Goal: Task Accomplishment & Management: Manage account settings

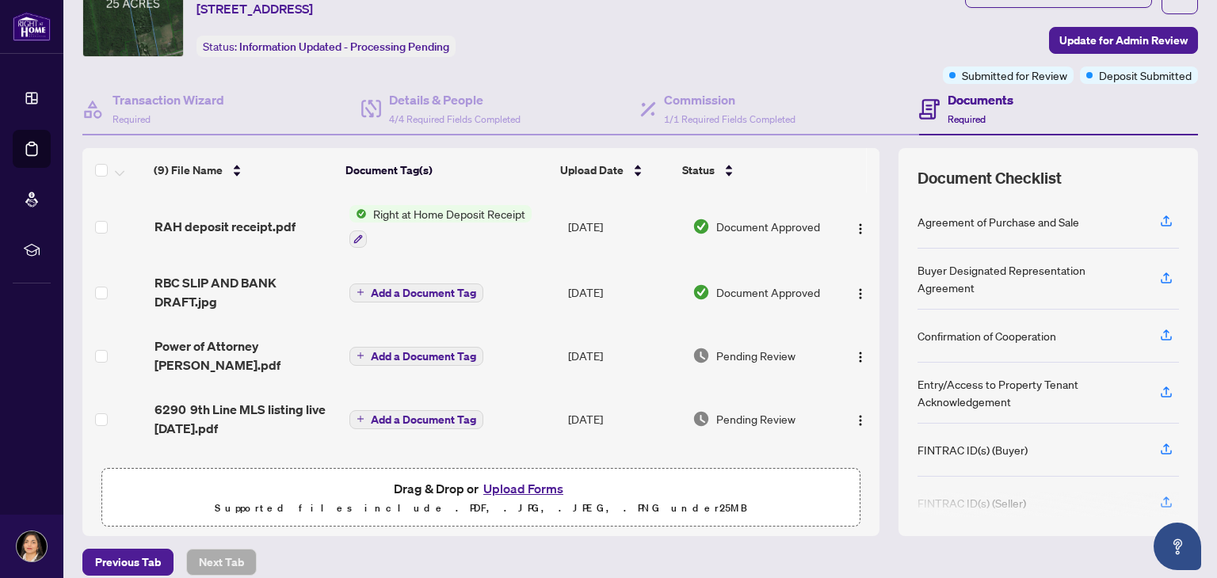
scroll to position [83, 0]
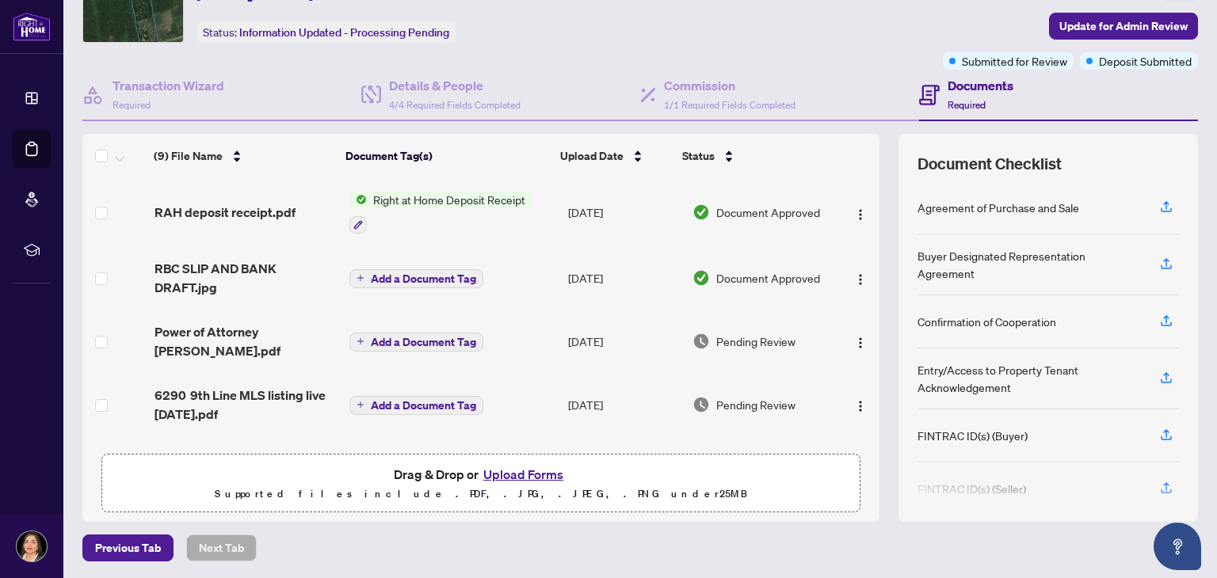
click at [433, 191] on span "Right at Home Deposit Receipt" at bounding box center [449, 199] width 165 height 17
click at [484, 191] on span "Right at Home Deposit Receipt" at bounding box center [449, 199] width 165 height 17
click at [254, 203] on span "RAH deposit receipt.pdf" at bounding box center [224, 212] width 141 height 19
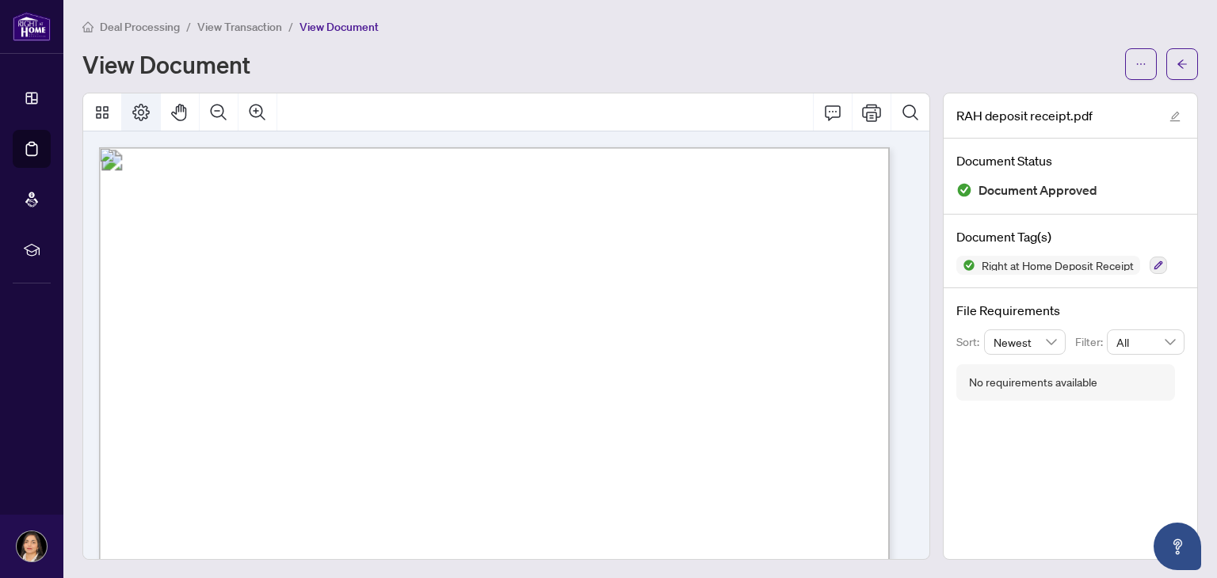
click at [135, 112] on icon "Page Layout" at bounding box center [140, 112] width 19 height 19
click at [105, 109] on icon "Thumbnails" at bounding box center [102, 112] width 13 height 13
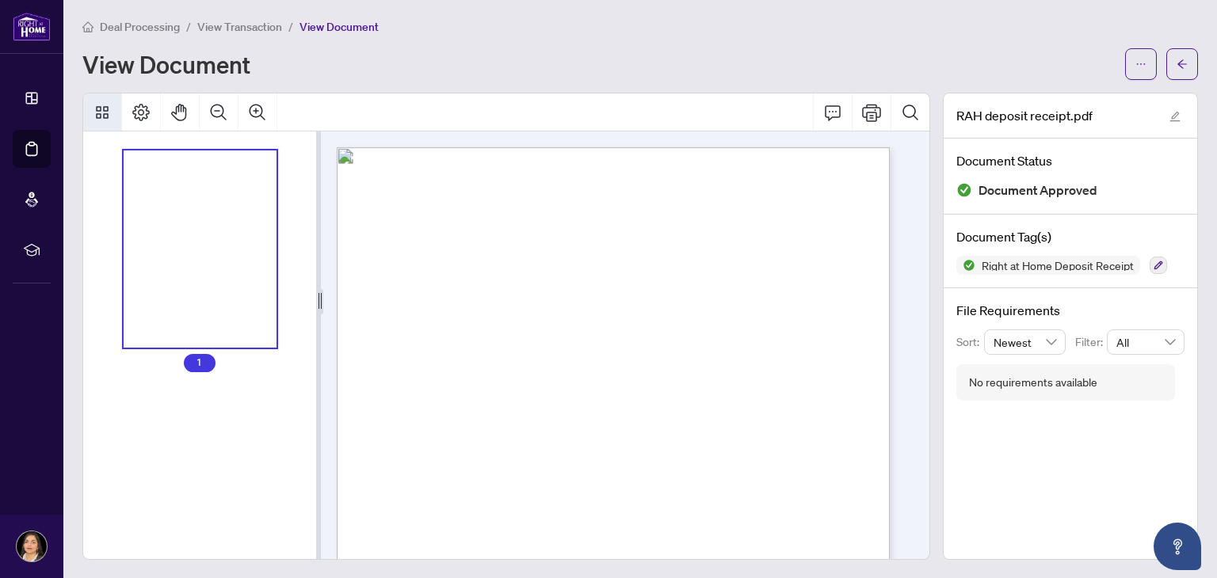
click at [548, 51] on div "View Document" at bounding box center [598, 63] width 1033 height 25
click at [345, 24] on span "View Document" at bounding box center [338, 27] width 79 height 14
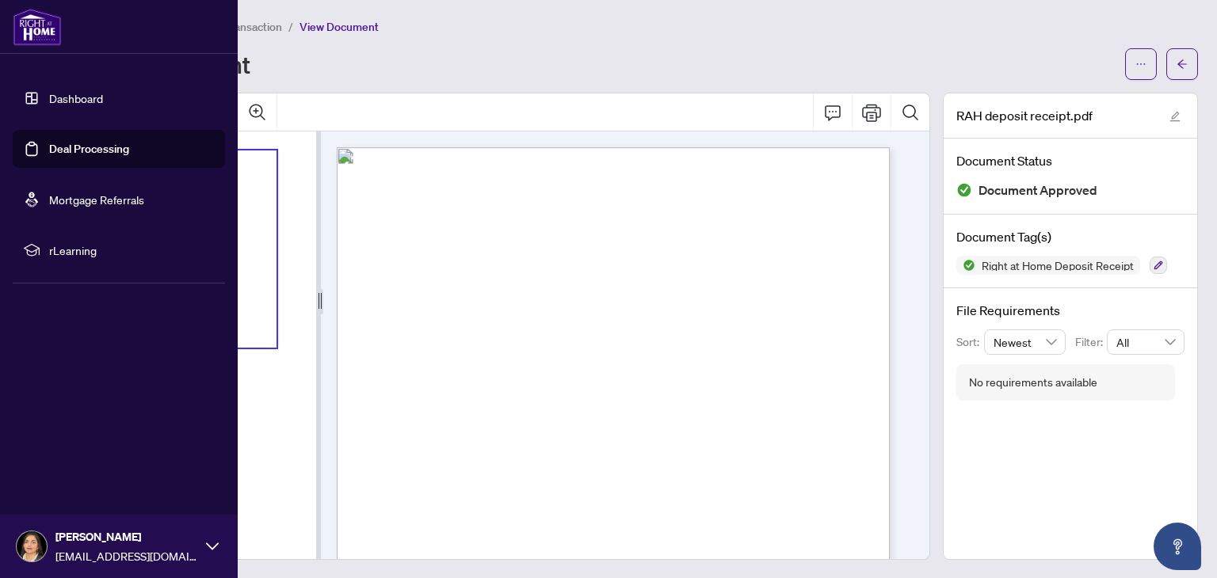
click at [49, 144] on link "Deal Processing" at bounding box center [89, 149] width 80 height 14
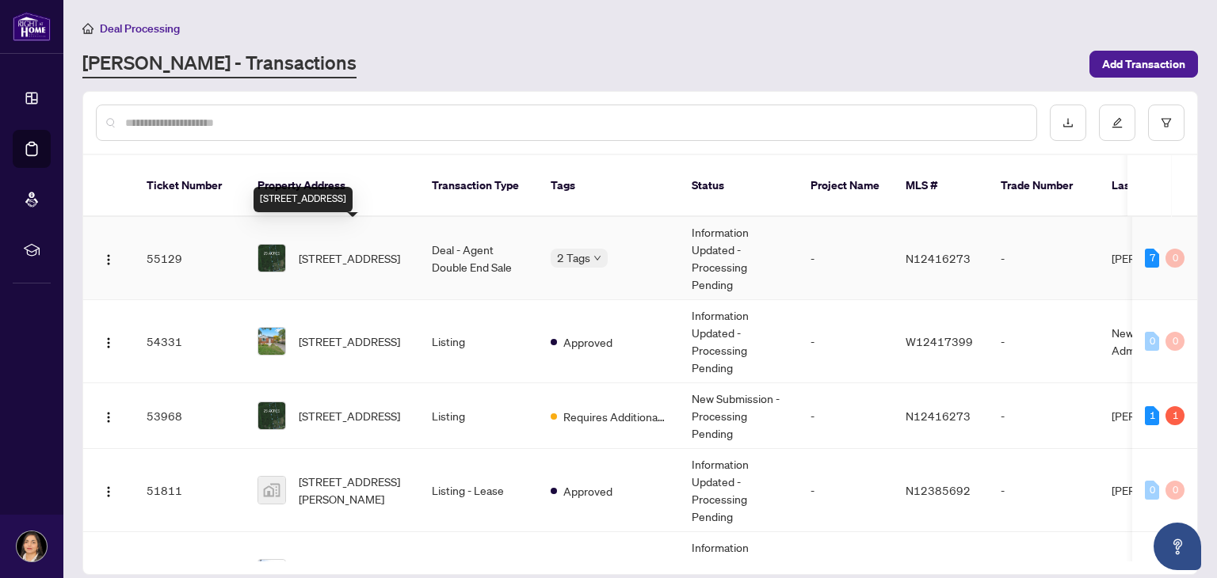
click at [353, 249] on span "[STREET_ADDRESS]" at bounding box center [349, 257] width 101 height 17
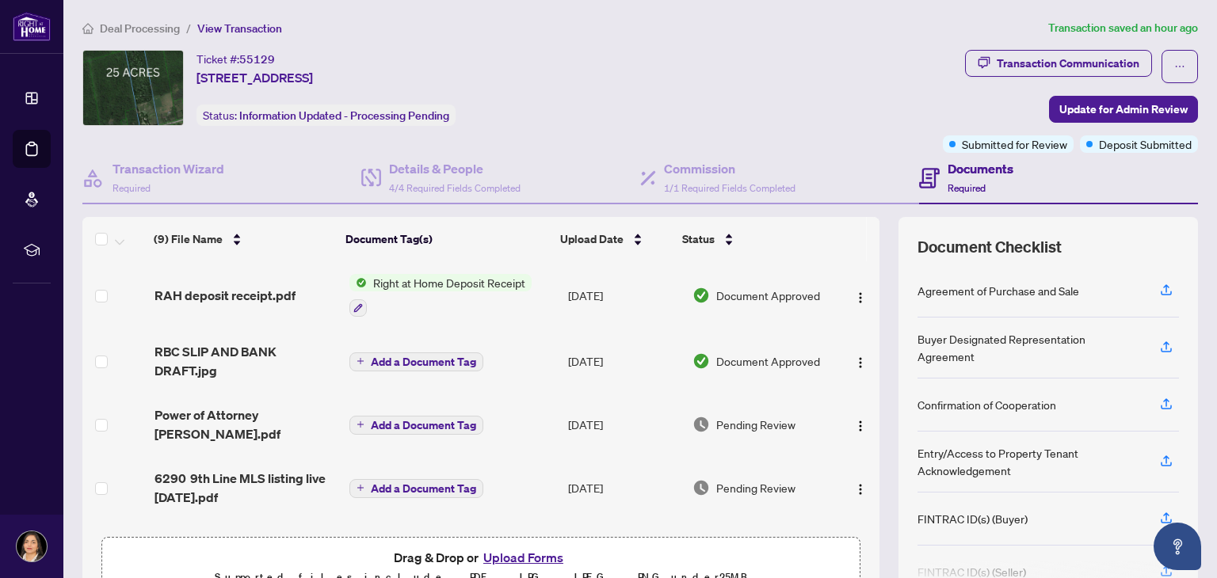
click at [522, 554] on button "Upload Forms" at bounding box center [522, 557] width 89 height 21
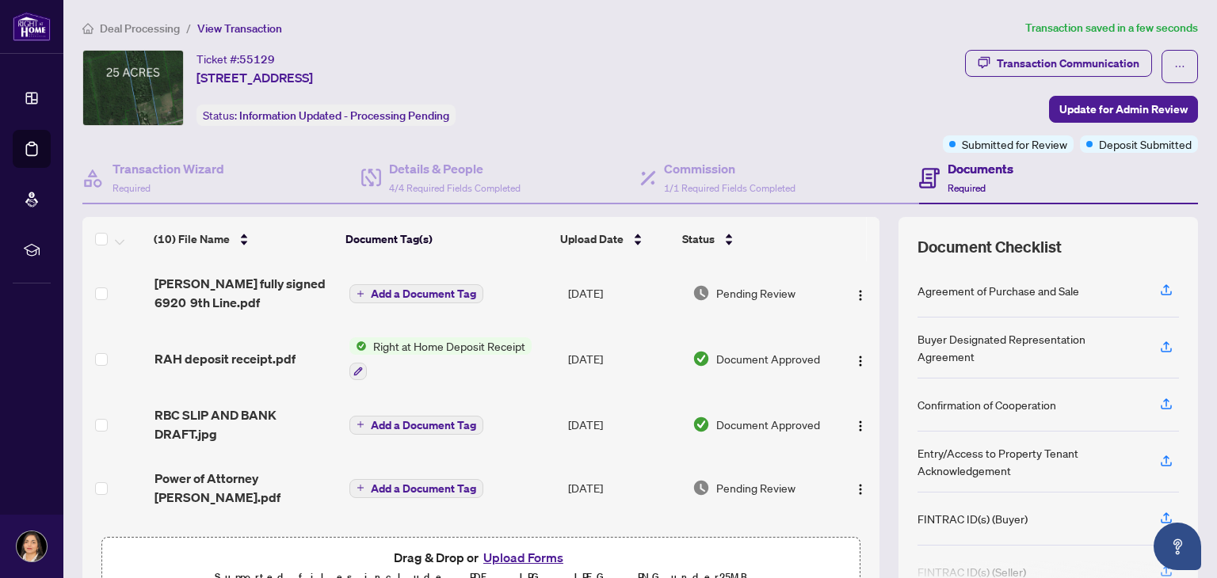
click at [358, 292] on icon "plus" at bounding box center [360, 294] width 8 height 8
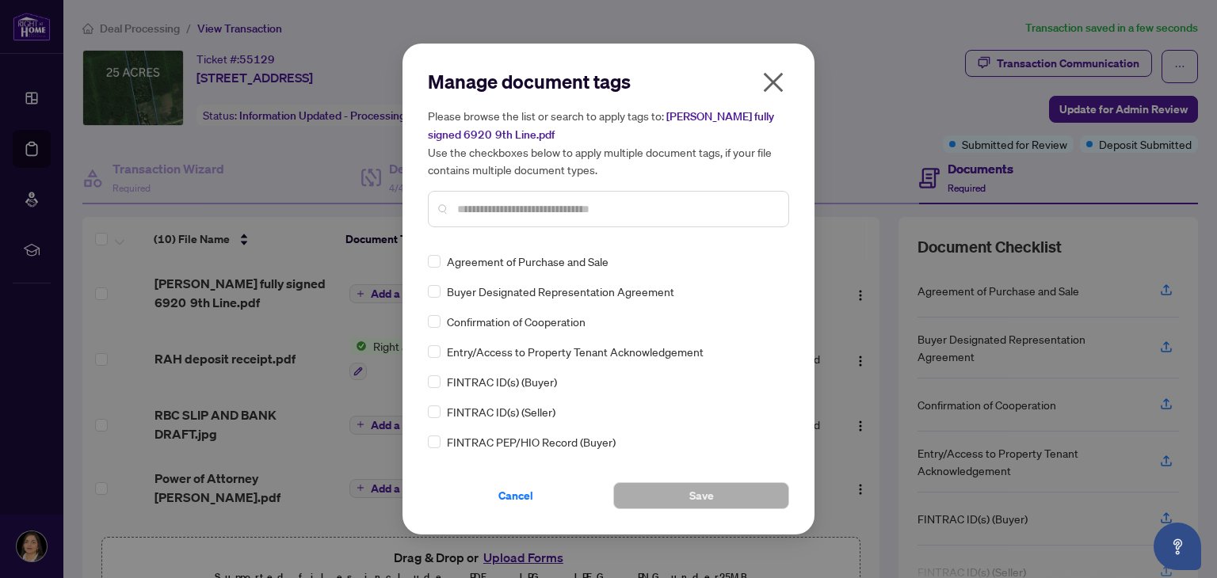
click at [503, 211] on input "text" at bounding box center [616, 208] width 318 height 17
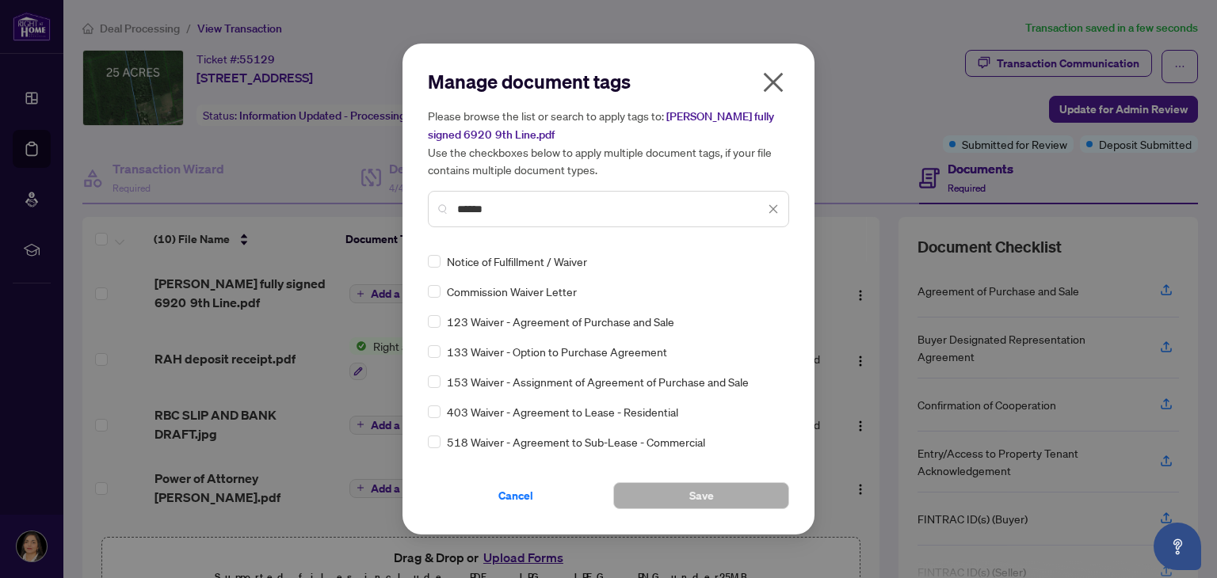
type input "******"
click at [736, 492] on button "Save" at bounding box center [701, 495] width 176 height 27
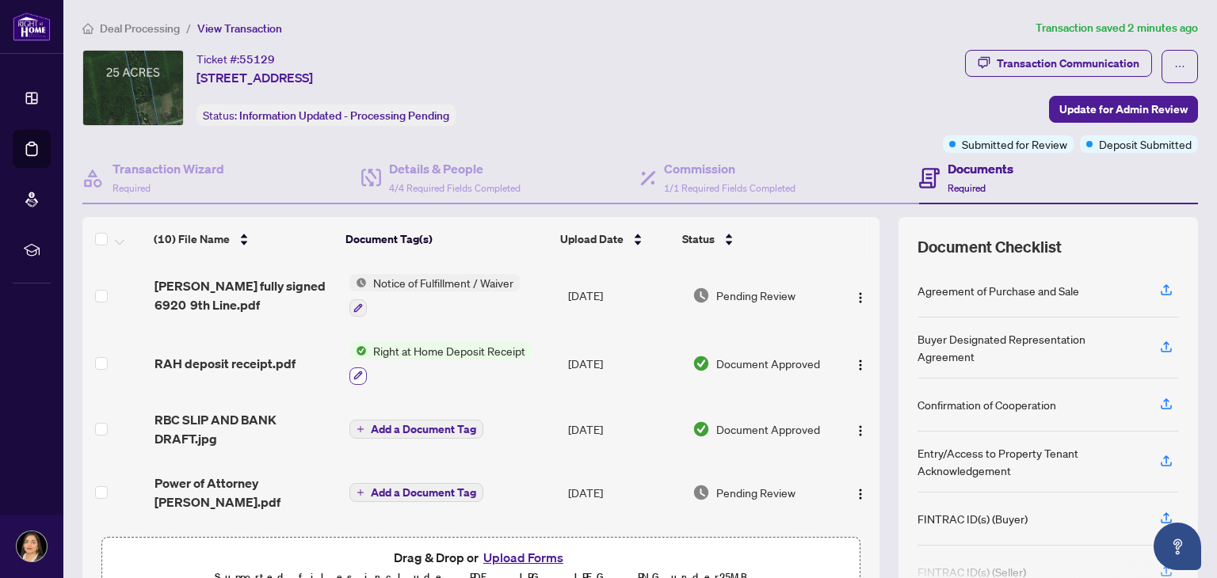
click at [358, 367] on button "button" at bounding box center [357, 375] width 17 height 17
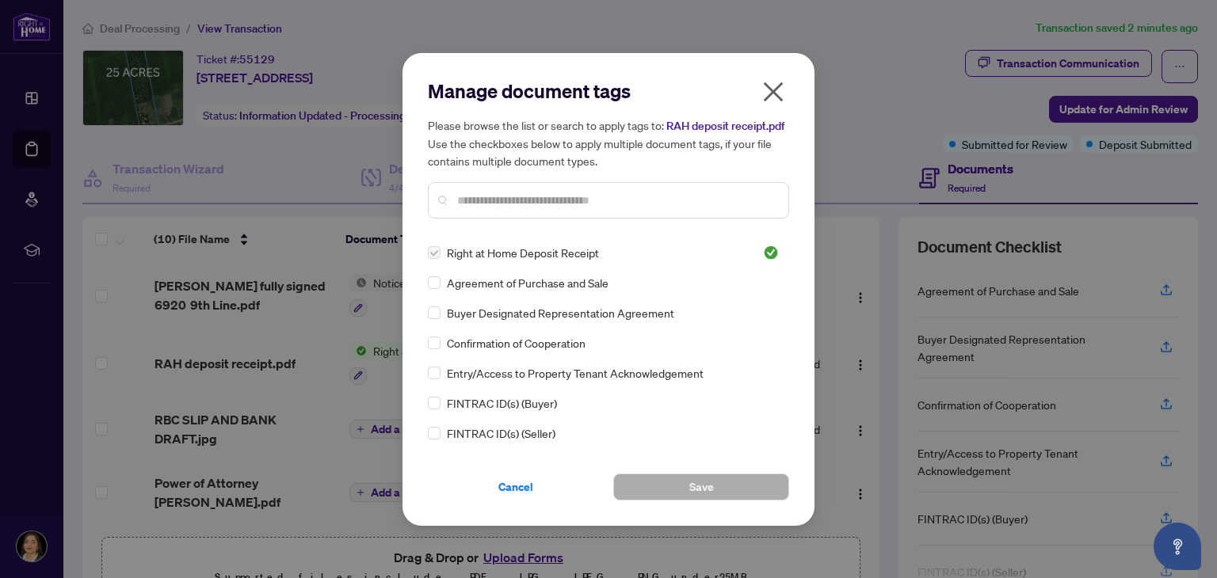
click at [767, 99] on icon "close" at bounding box center [773, 92] width 20 height 20
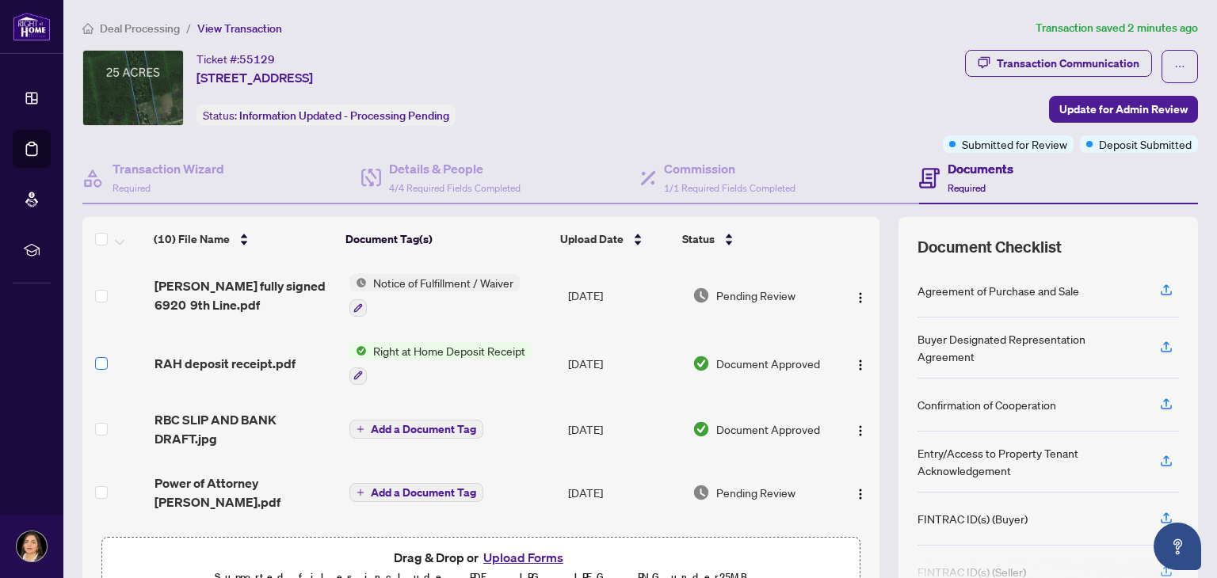
click at [97, 365] on label at bounding box center [101, 363] width 13 height 17
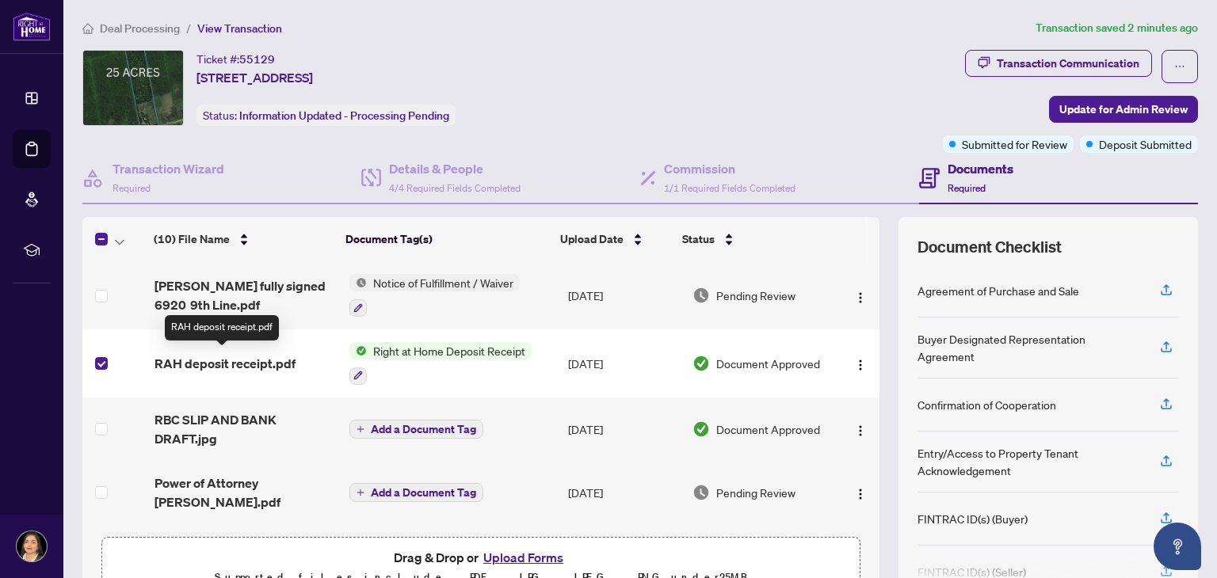
click at [207, 354] on span "RAH deposit receipt.pdf" at bounding box center [224, 363] width 141 height 19
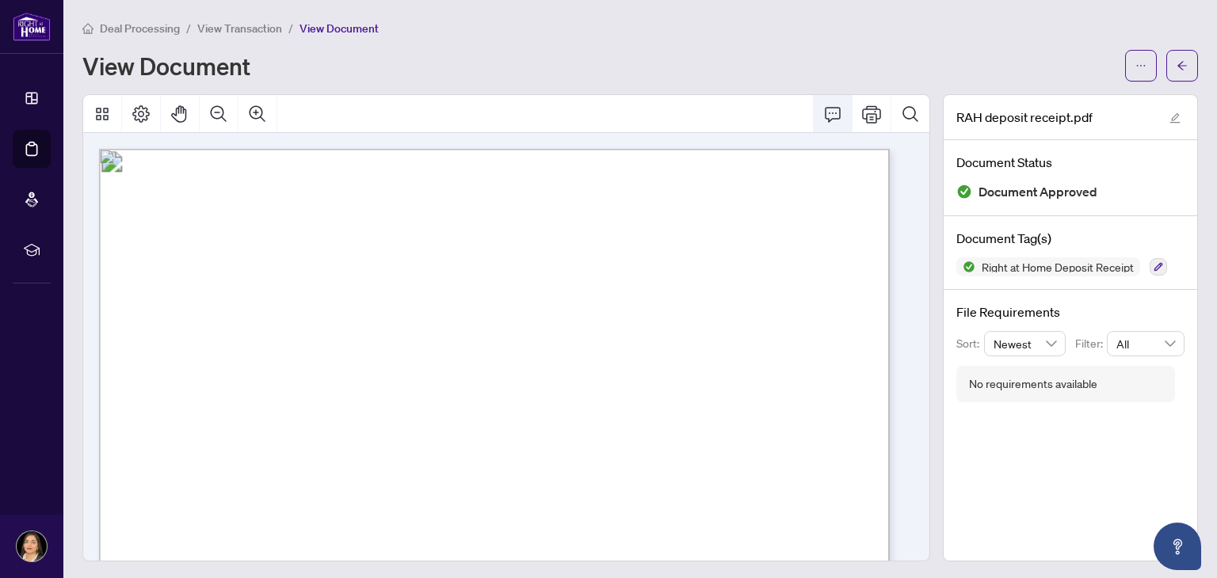
click at [823, 113] on icon "Comment" at bounding box center [832, 114] width 19 height 19
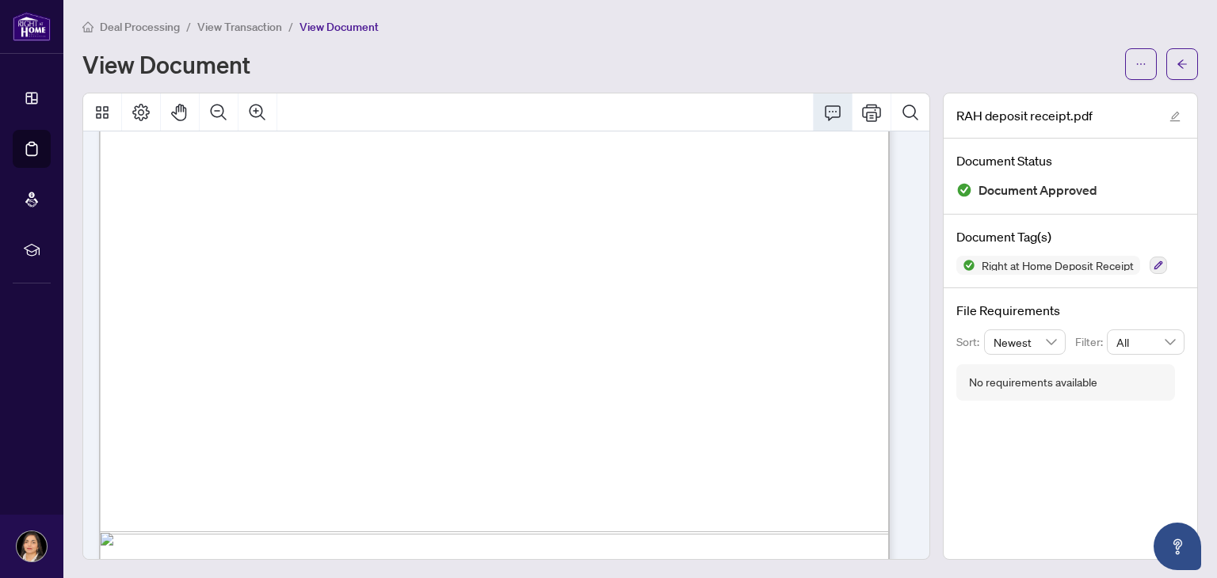
scroll to position [626, 0]
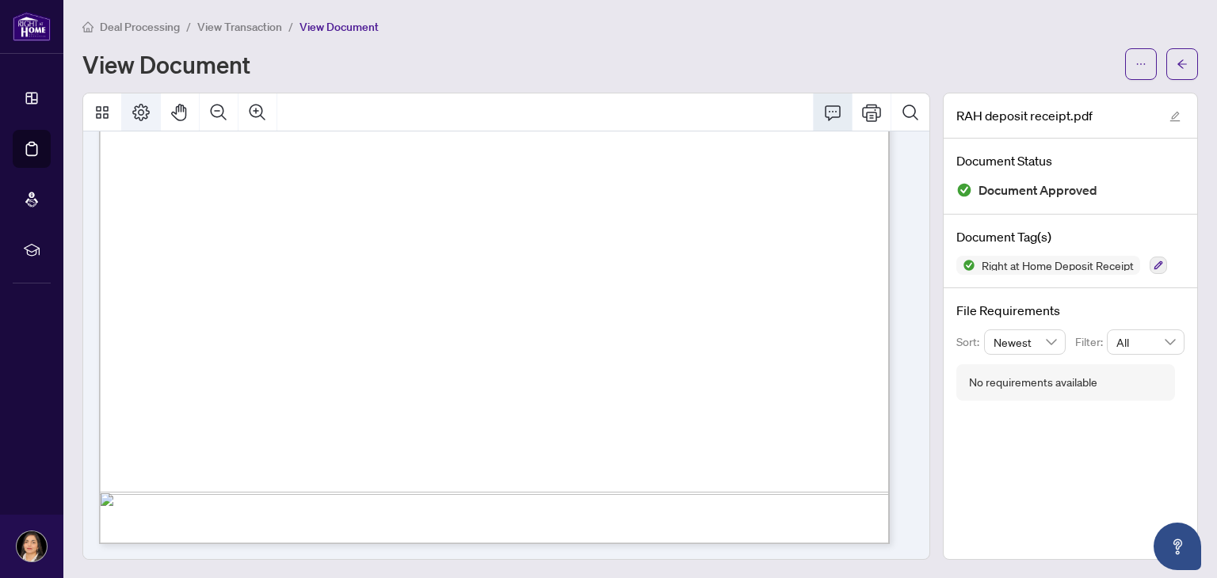
click at [136, 118] on icon "Page Layout" at bounding box center [140, 112] width 19 height 19
click at [100, 114] on icon "Thumbnails" at bounding box center [102, 112] width 13 height 13
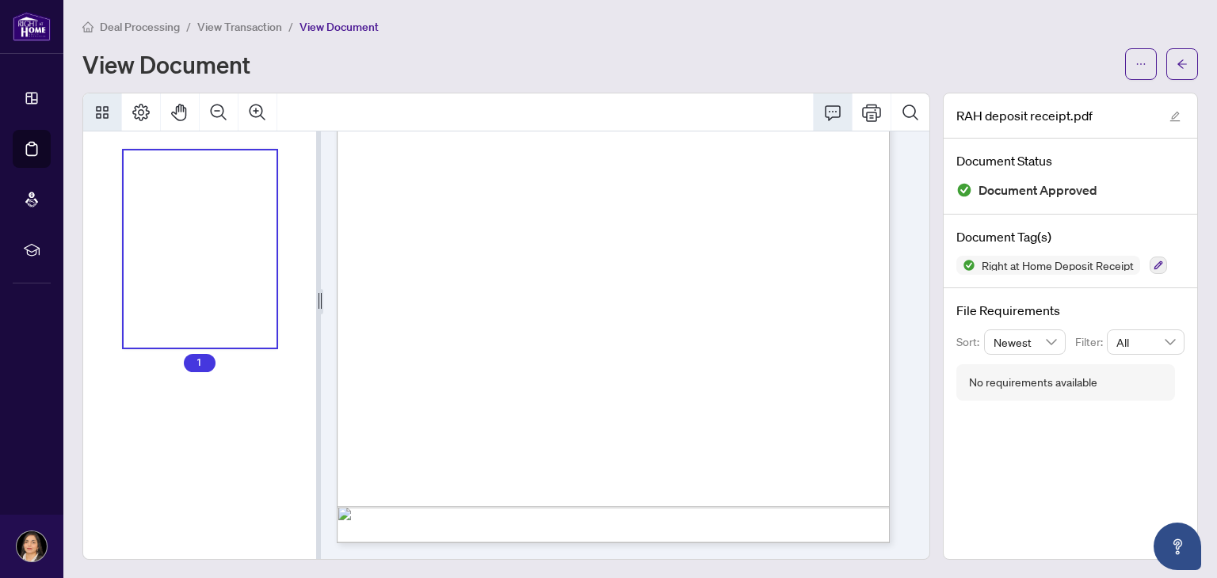
scroll to position [319, 0]
click at [100, 114] on icon "Thumbnails" at bounding box center [102, 112] width 13 height 13
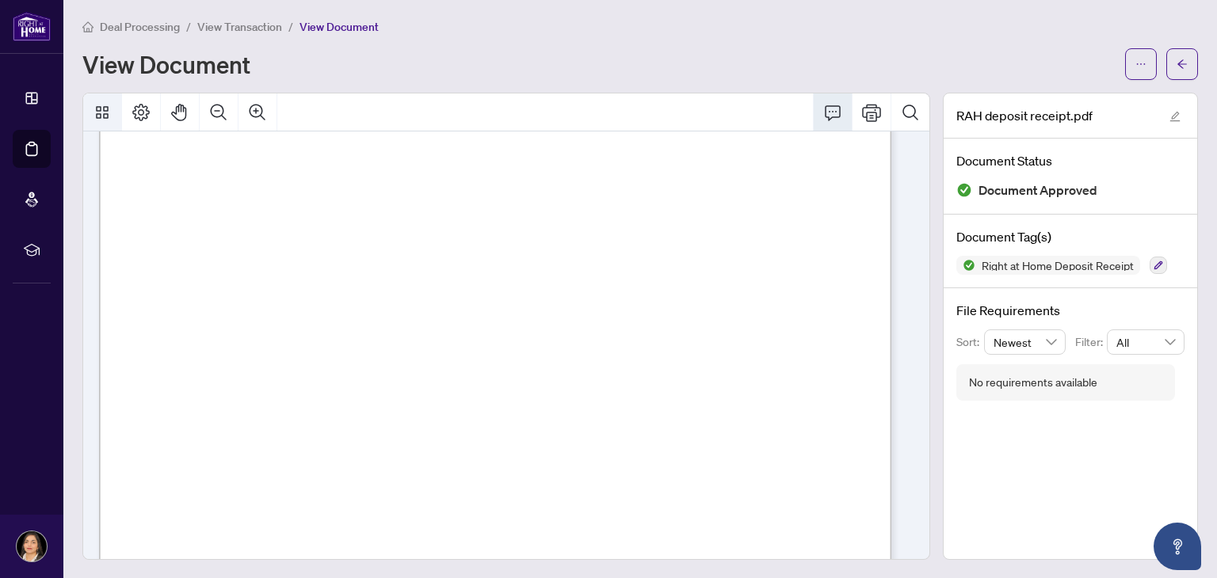
scroll to position [458, 0]
click at [100, 114] on icon "Thumbnails" at bounding box center [102, 112] width 13 height 13
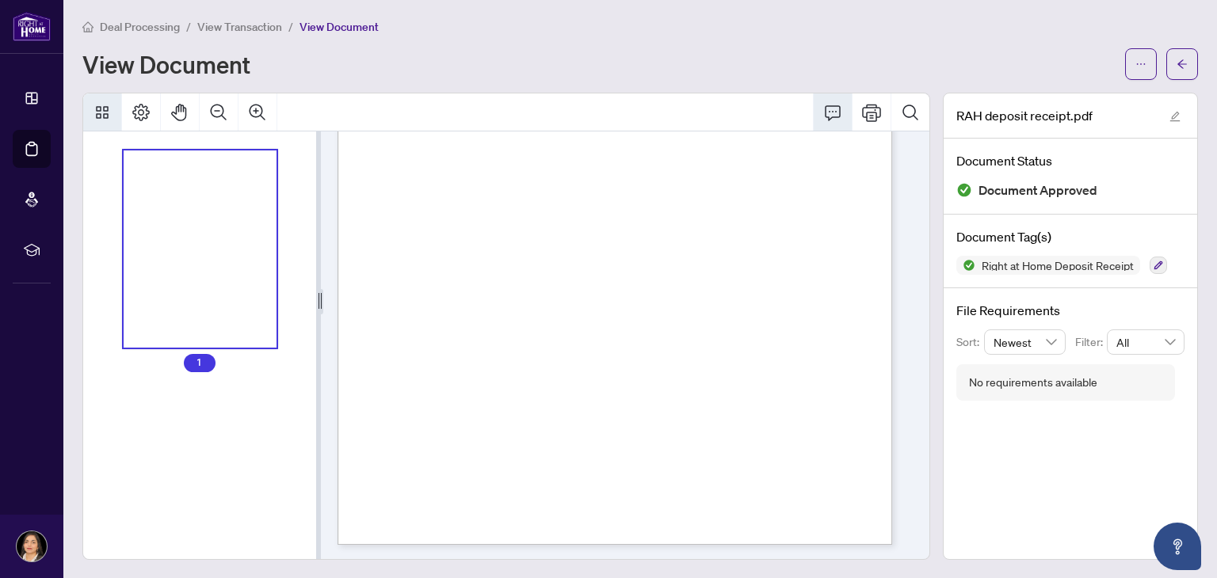
click at [100, 114] on icon "Thumbnails" at bounding box center [102, 112] width 13 height 13
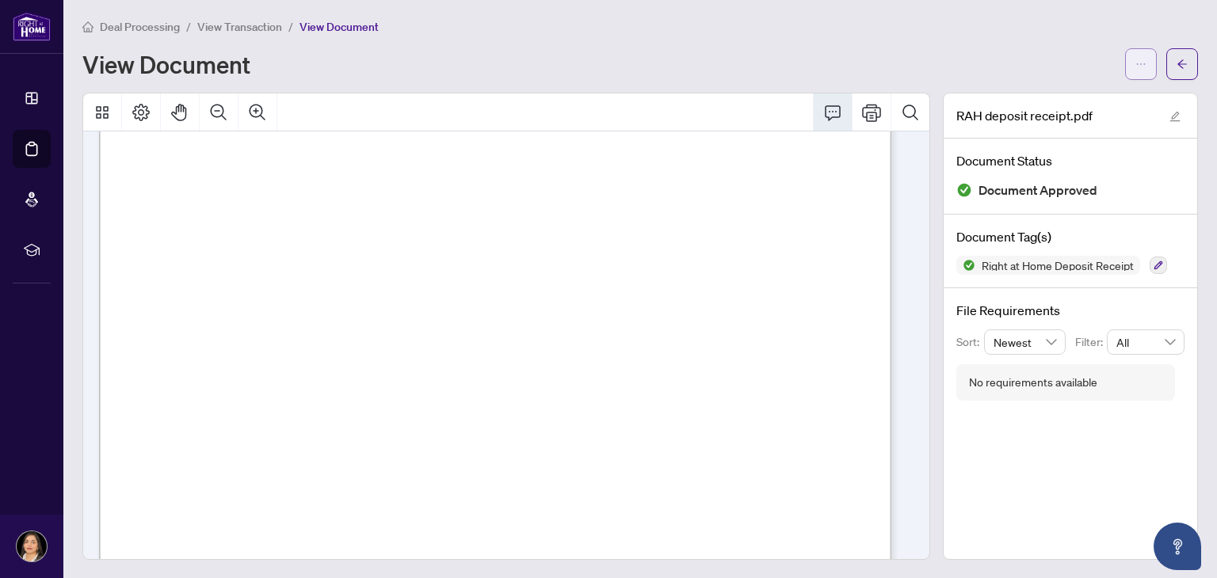
click at [1135, 64] on icon "ellipsis" at bounding box center [1140, 64] width 11 height 11
click at [1062, 95] on span "Download" at bounding box center [1071, 97] width 120 height 17
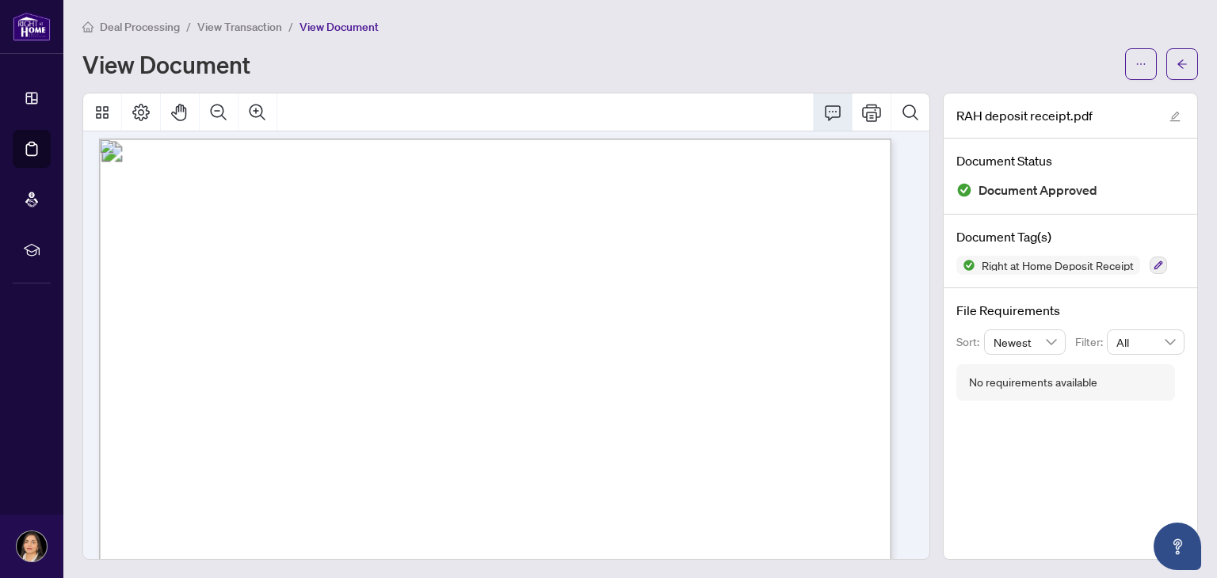
scroll to position [0, 0]
click at [765, 67] on div "View Document" at bounding box center [598, 63] width 1033 height 25
